Goal: Task Accomplishment & Management: Manage account settings

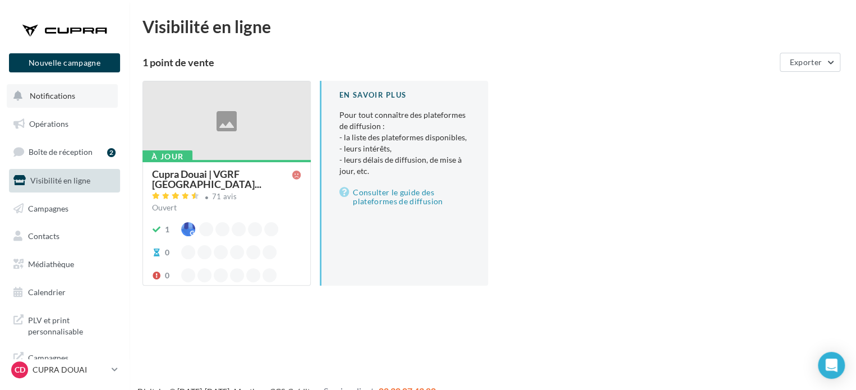
click at [42, 99] on span "Notifications" at bounding box center [52, 96] width 45 height 10
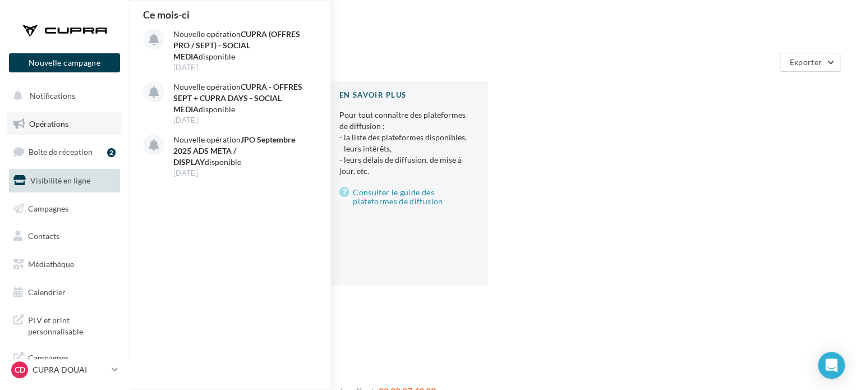
click at [57, 119] on span "Opérations" at bounding box center [48, 124] width 39 height 10
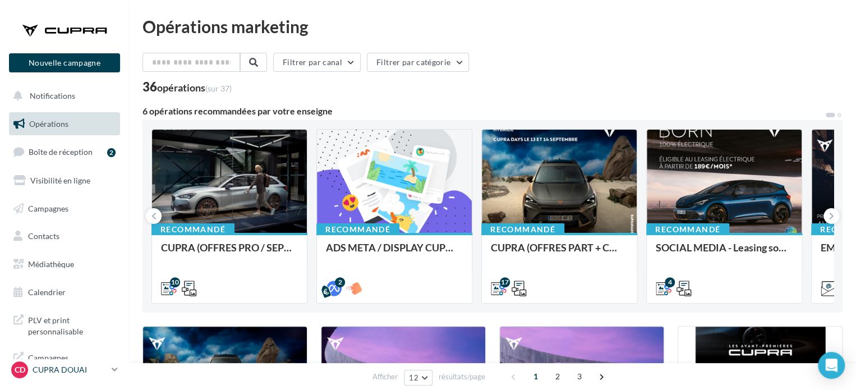
click at [77, 370] on p "CUPRA DOUAI" at bounding box center [70, 369] width 75 height 11
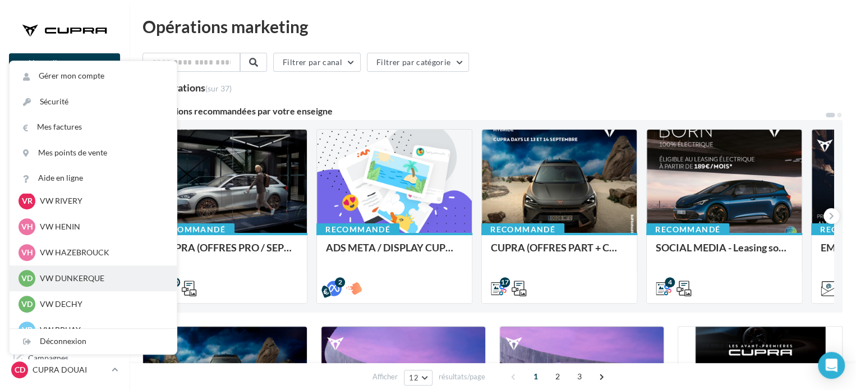
scroll to position [280, 0]
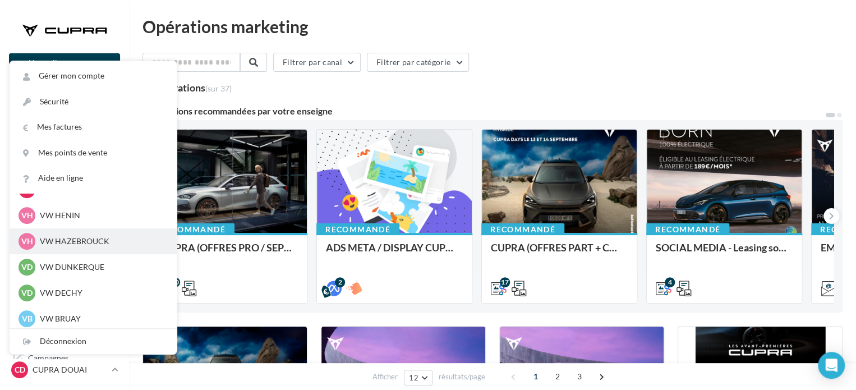
click at [61, 237] on p "VW HAZEBROUCK" at bounding box center [101, 241] width 123 height 11
